Goal: Communication & Community: Answer question/provide support

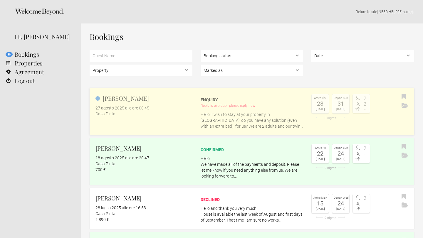
click at [177, 123] on link "[PERSON_NAME] 27 agosto 2025 alle ore 00:45 [GEOGRAPHIC_DATA] Enquiry Reply is …" at bounding box center [252, 111] width 324 height 47
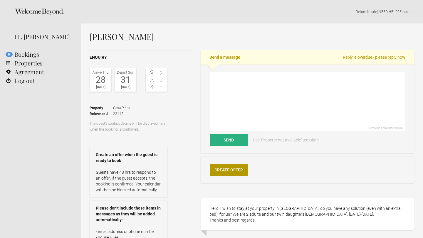
click at [225, 100] on textarea at bounding box center [307, 101] width 195 height 59
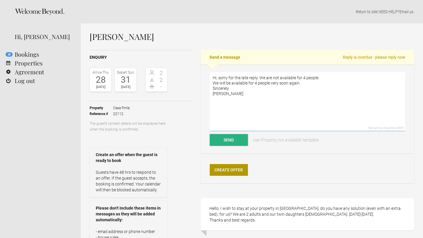
type textarea "Hi, sorry for the late reply. We are not available for 4 people. We will be ava…"
click at [223, 145] on button "Send" at bounding box center [229, 140] width 38 height 12
